Goal: Use online tool/utility: Utilize a website feature to perform a specific function

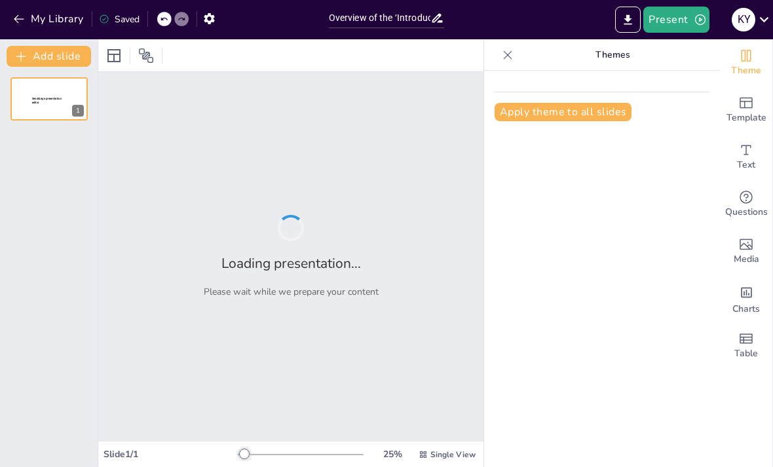
type input "Overview of the ‘Introduction to Ecotourism’ Course"
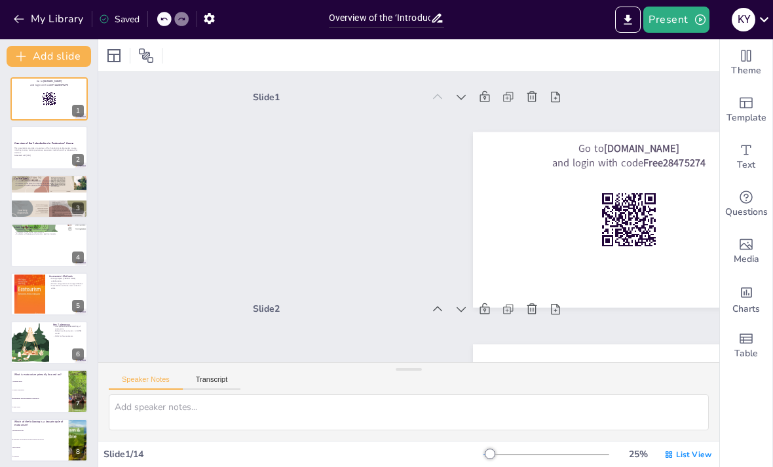
checkbox input "true"
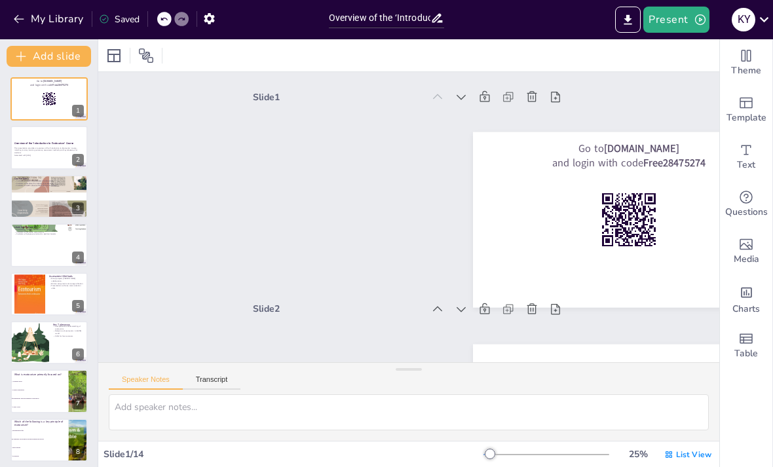
checkbox input "true"
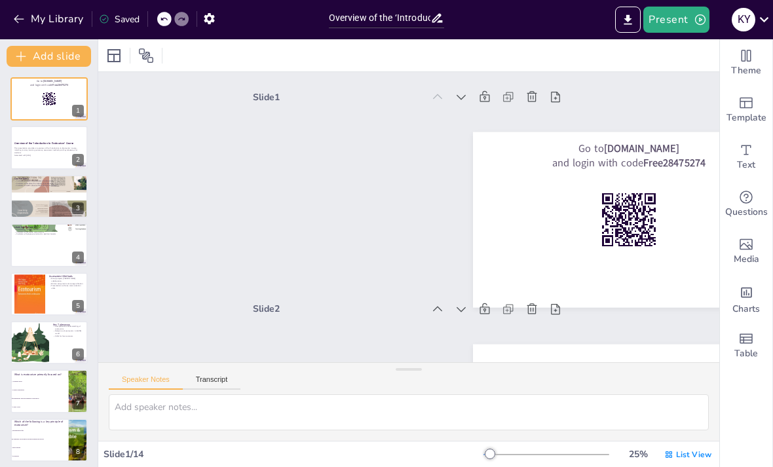
click at [68, 156] on p "Generated with [URL]" at bounding box center [48, 154] width 69 height 3
checkbox input "true"
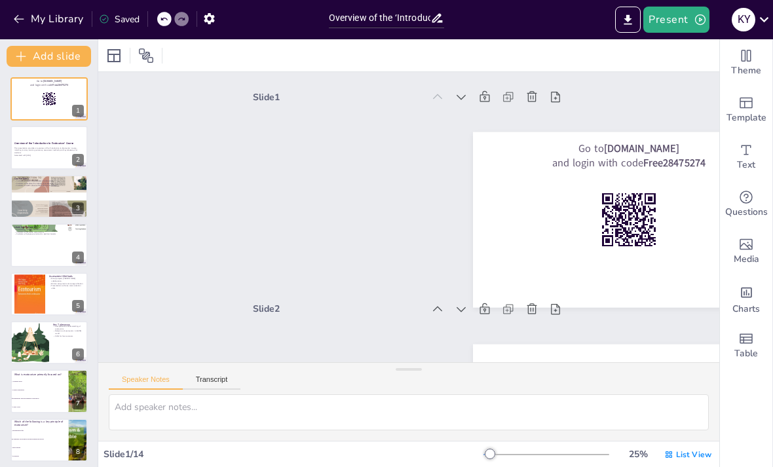
checkbox input "true"
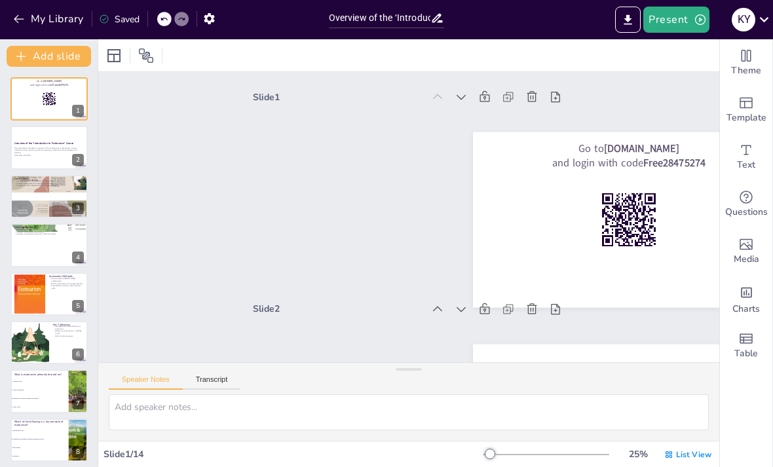
checkbox input "true"
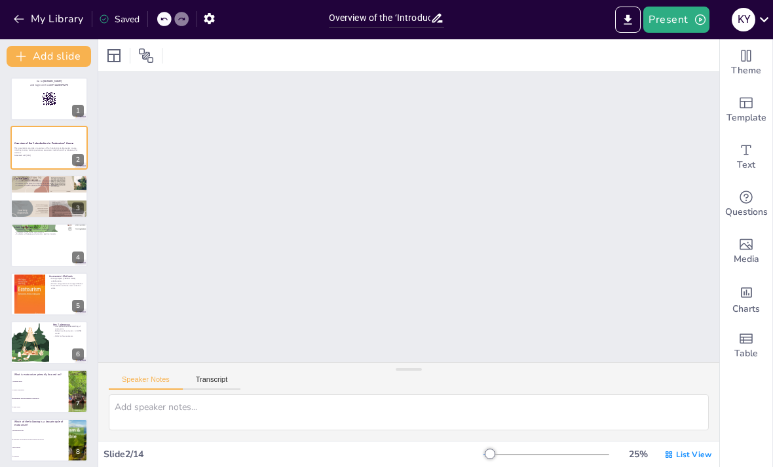
click at [47, 211] on div at bounding box center [48, 196] width 77 height 60
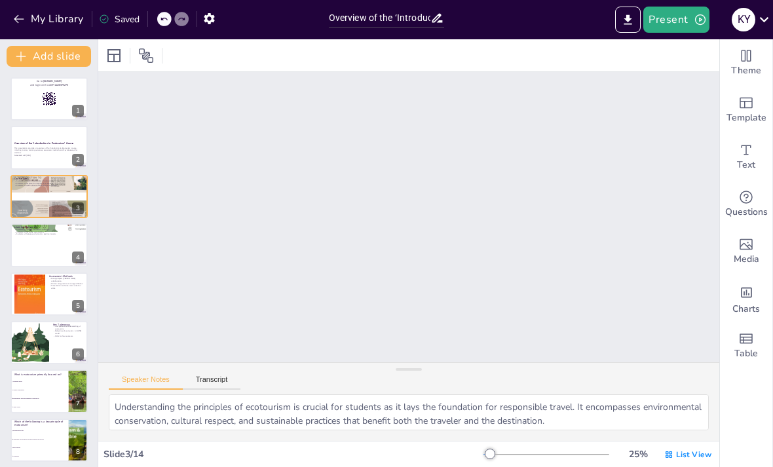
type textarea "Understanding the principles of ecotourism is crucial for students as it lays t…"
checkbox input "true"
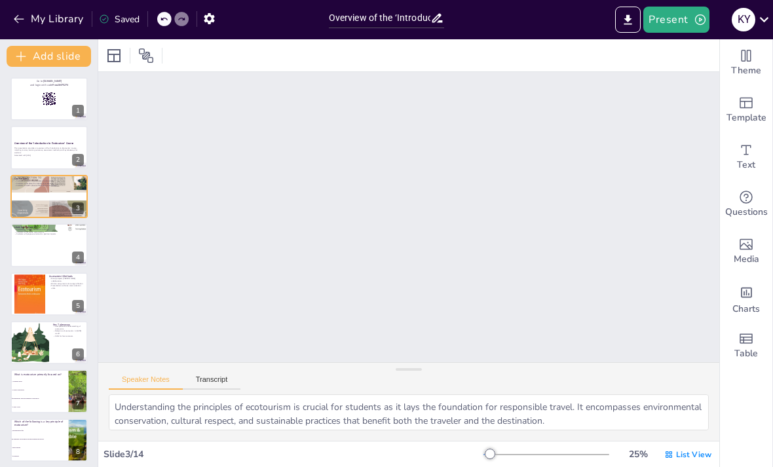
checkbox input "true"
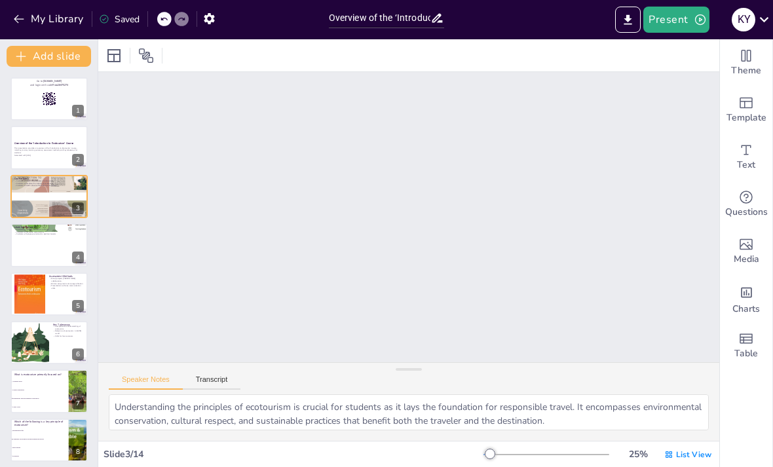
checkbox input "true"
click at [45, 340] on div at bounding box center [29, 342] width 73 height 43
type textarea "A comprehensive understanding of ecotourism is crucial for students as it prepa…"
checkbox input "true"
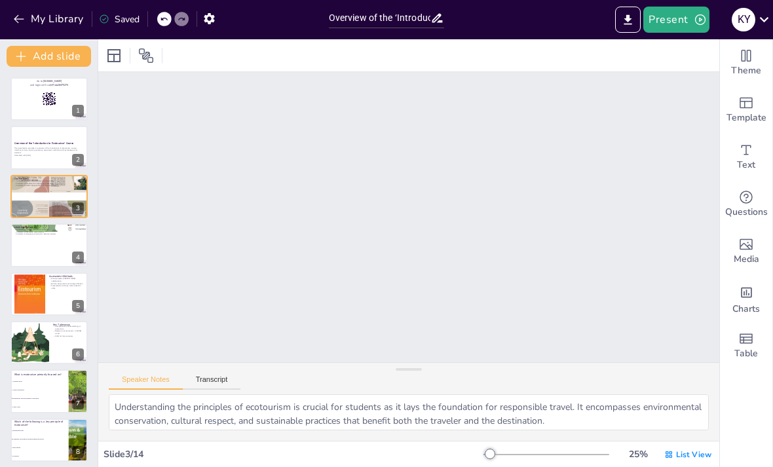
checkbox input "true"
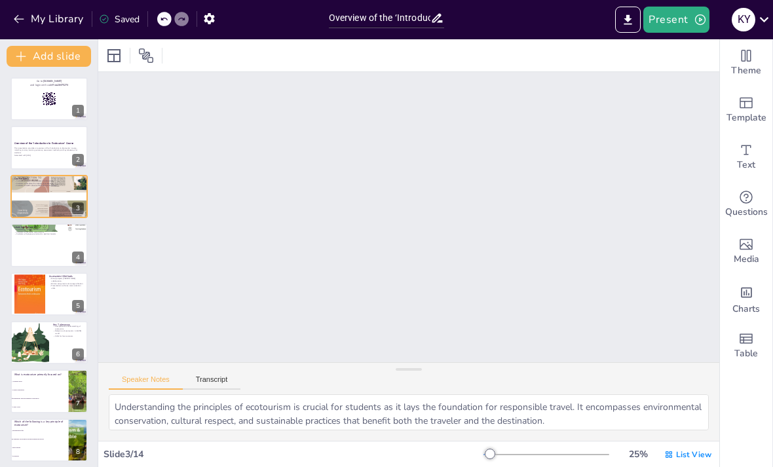
checkbox input "true"
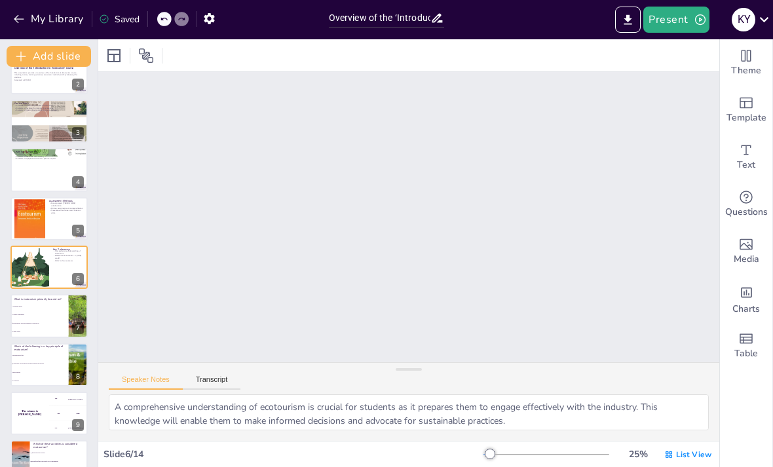
scroll to position [1062, 0]
checkbox input "true"
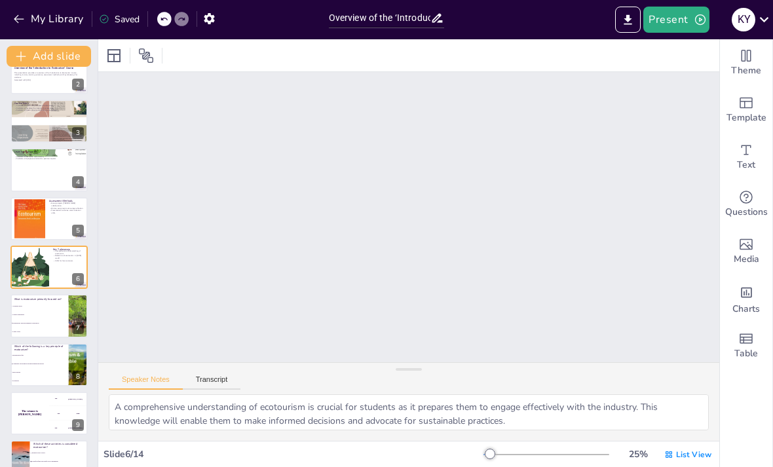
checkbox input "true"
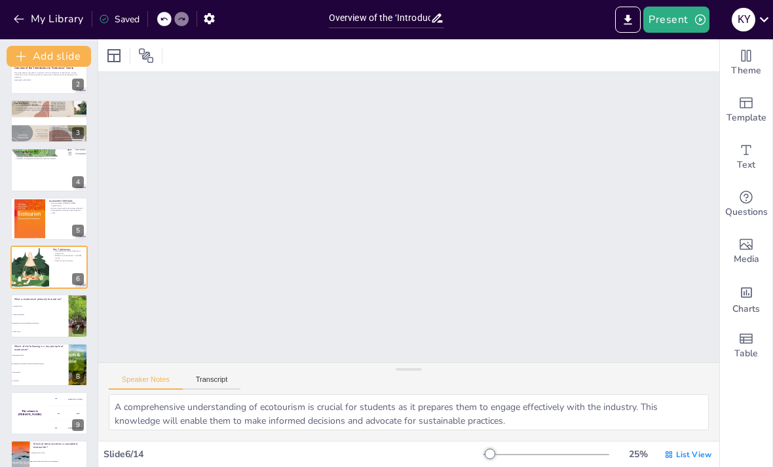
checkbox input "true"
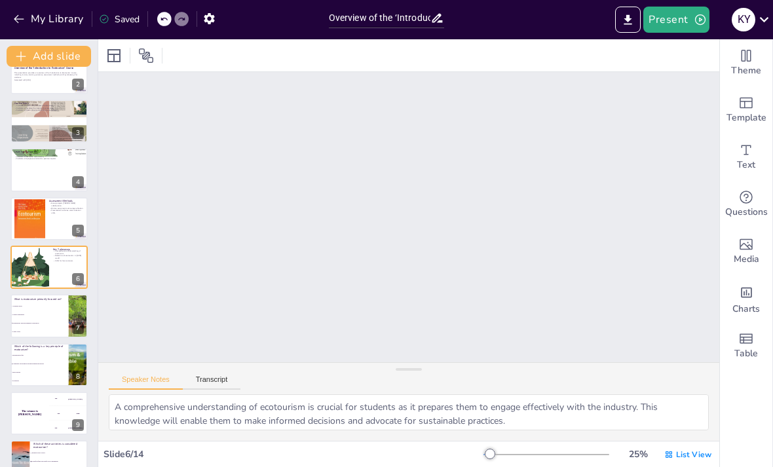
checkbox input "true"
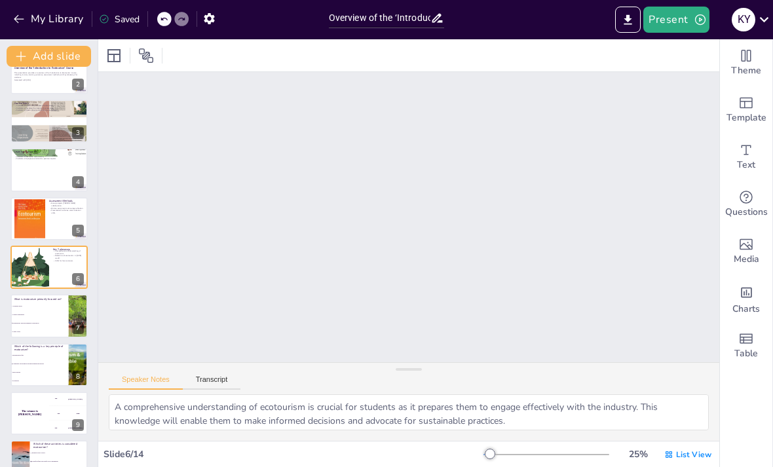
checkbox input "true"
click at [679, 23] on button "Present" at bounding box center [675, 20] width 65 height 26
checkbox input "true"
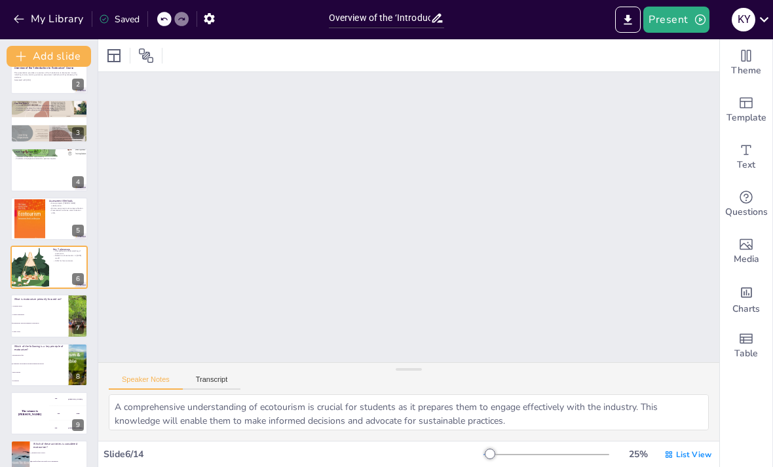
checkbox input "true"
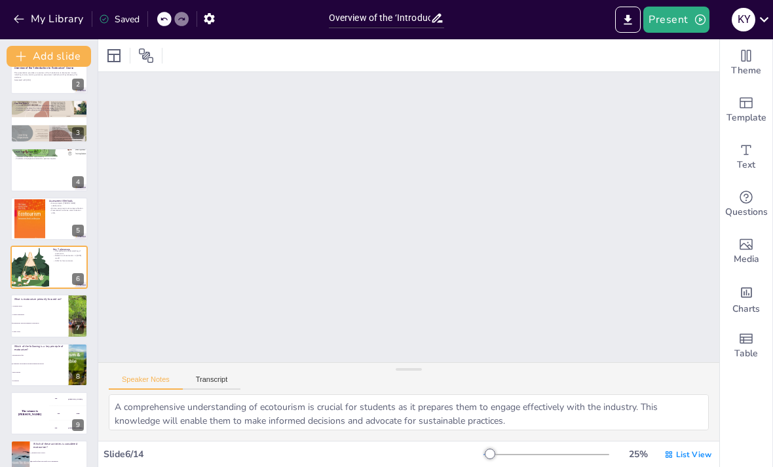
checkbox input "true"
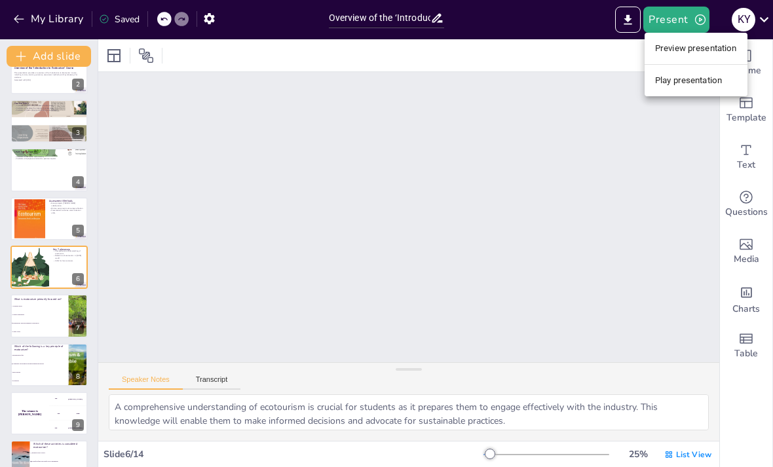
click at [694, 47] on li "Preview presentation" at bounding box center [695, 48] width 103 height 21
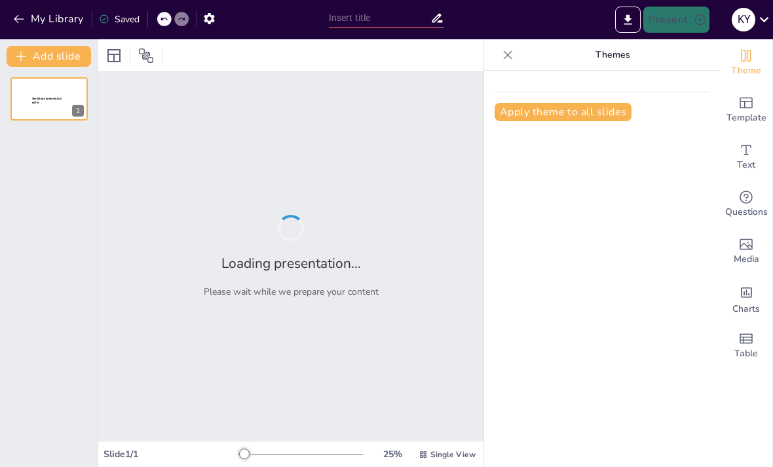
type input "Overview of the ‘Introduction to Ecotourism’ Course"
